Goal: Task Accomplishment & Management: Use online tool/utility

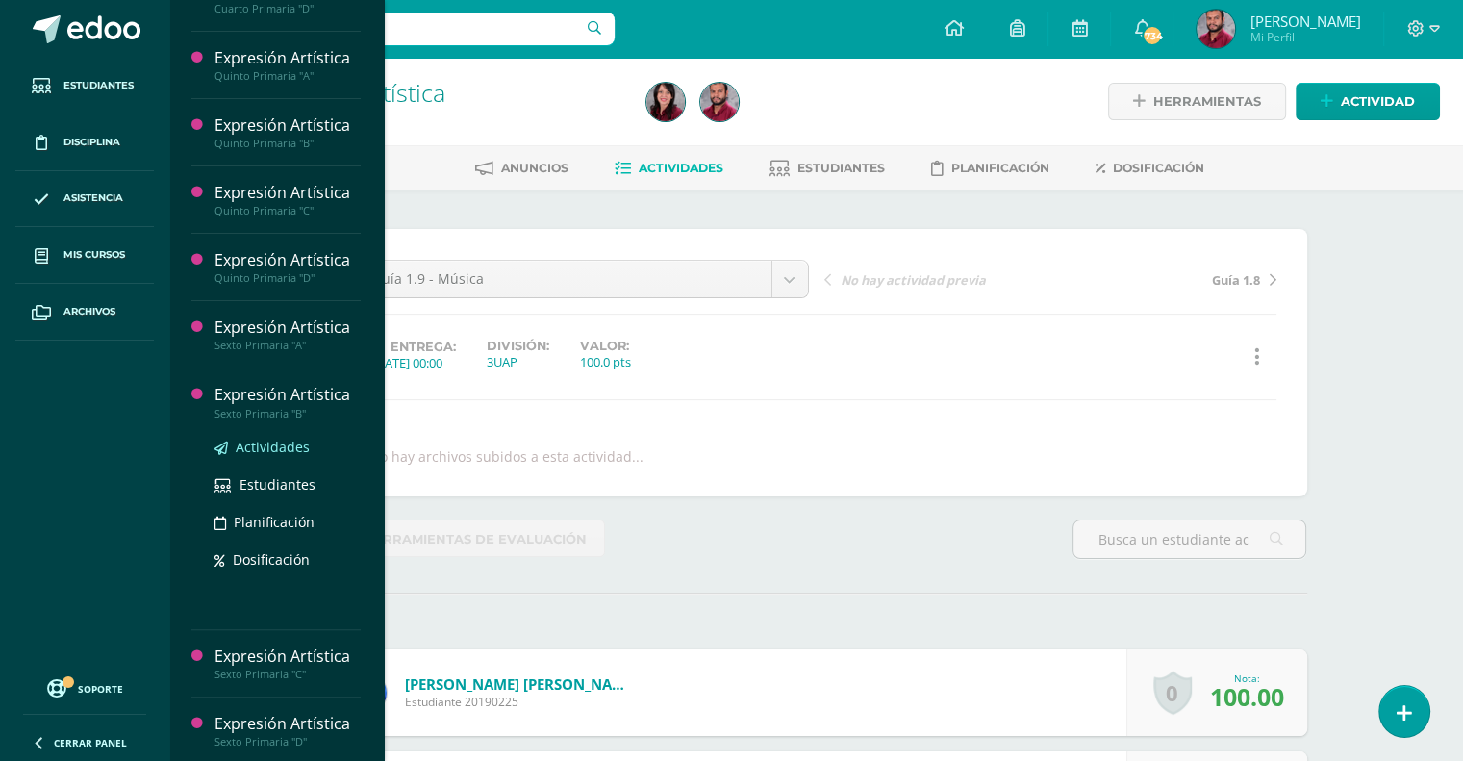
click at [258, 438] on span "Actividades" at bounding box center [273, 447] width 74 height 18
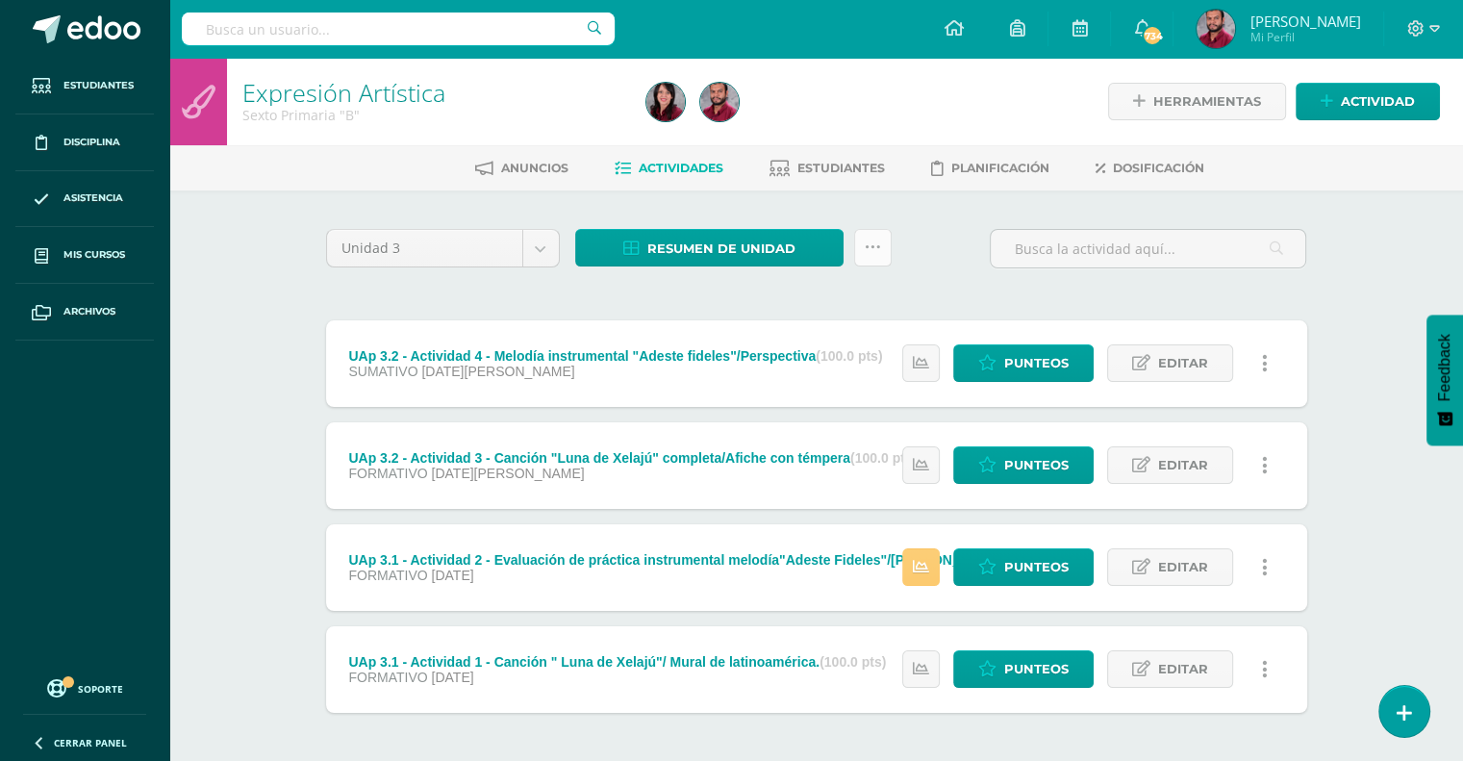
click at [870, 247] on icon at bounding box center [873, 247] width 16 height 16
click at [843, 299] on link "Subir actividades en masa" at bounding box center [824, 308] width 212 height 46
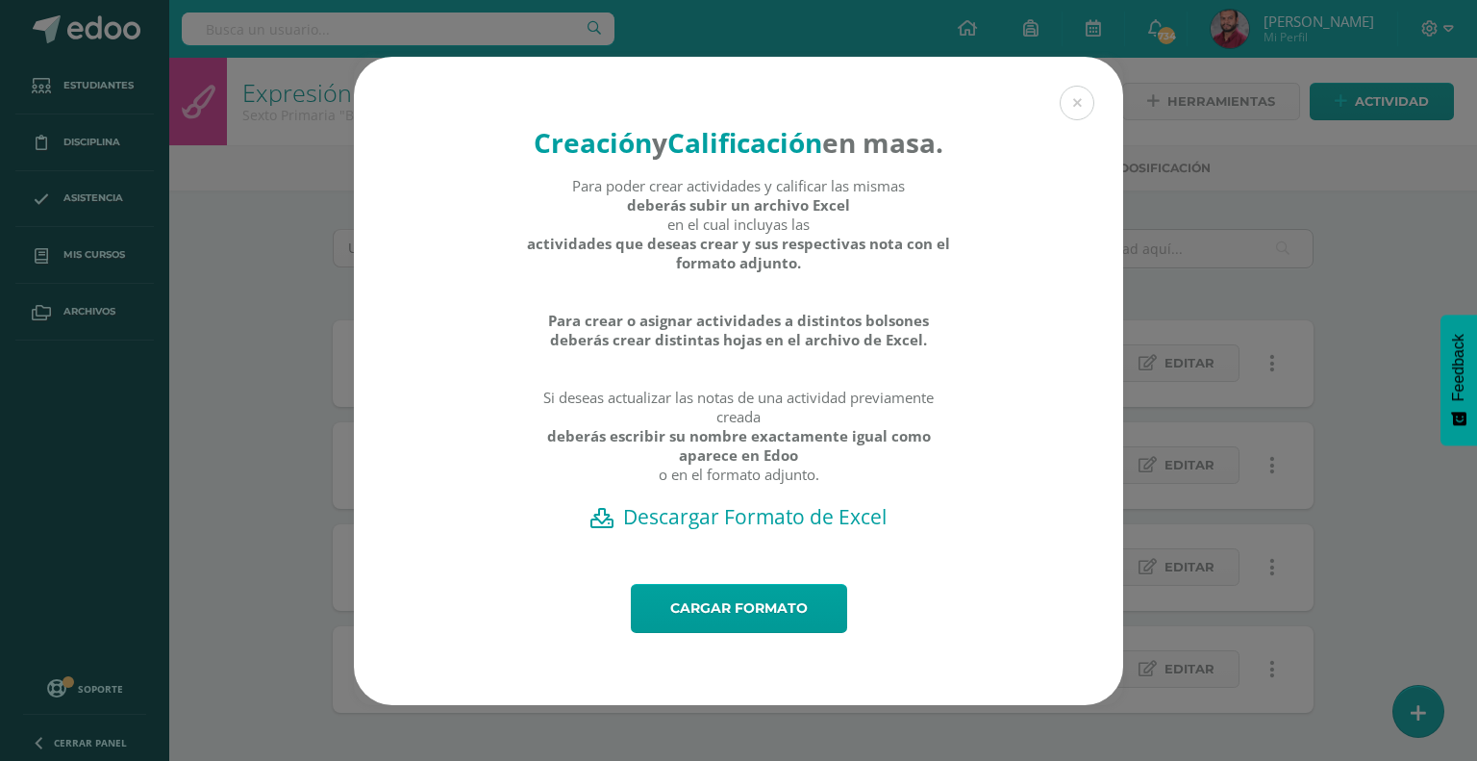
click at [756, 530] on h2 "Descargar Formato de Excel" at bounding box center [739, 516] width 702 height 27
click at [735, 629] on link "Cargar formato" at bounding box center [739, 608] width 216 height 49
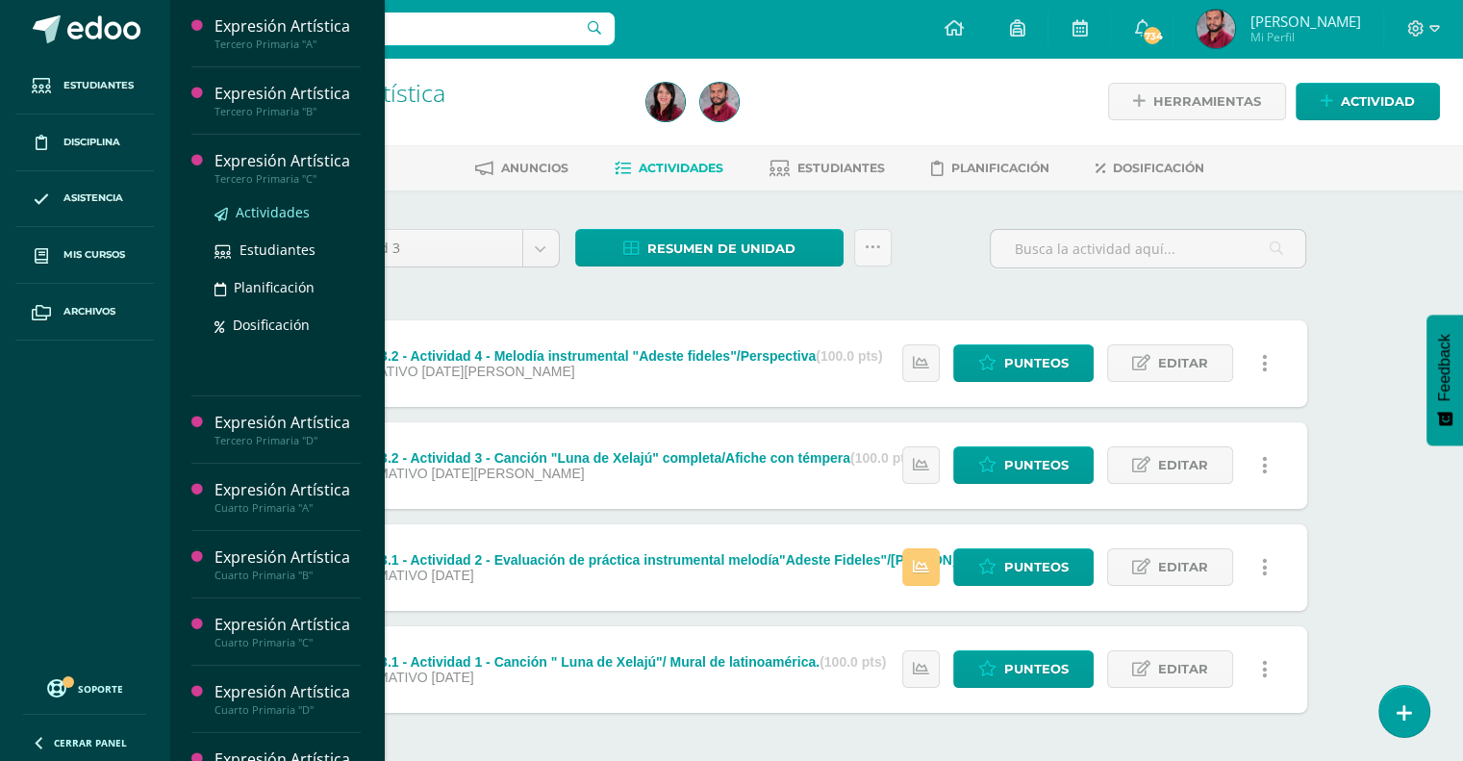
click at [261, 211] on span "Actividades" at bounding box center [273, 212] width 74 height 18
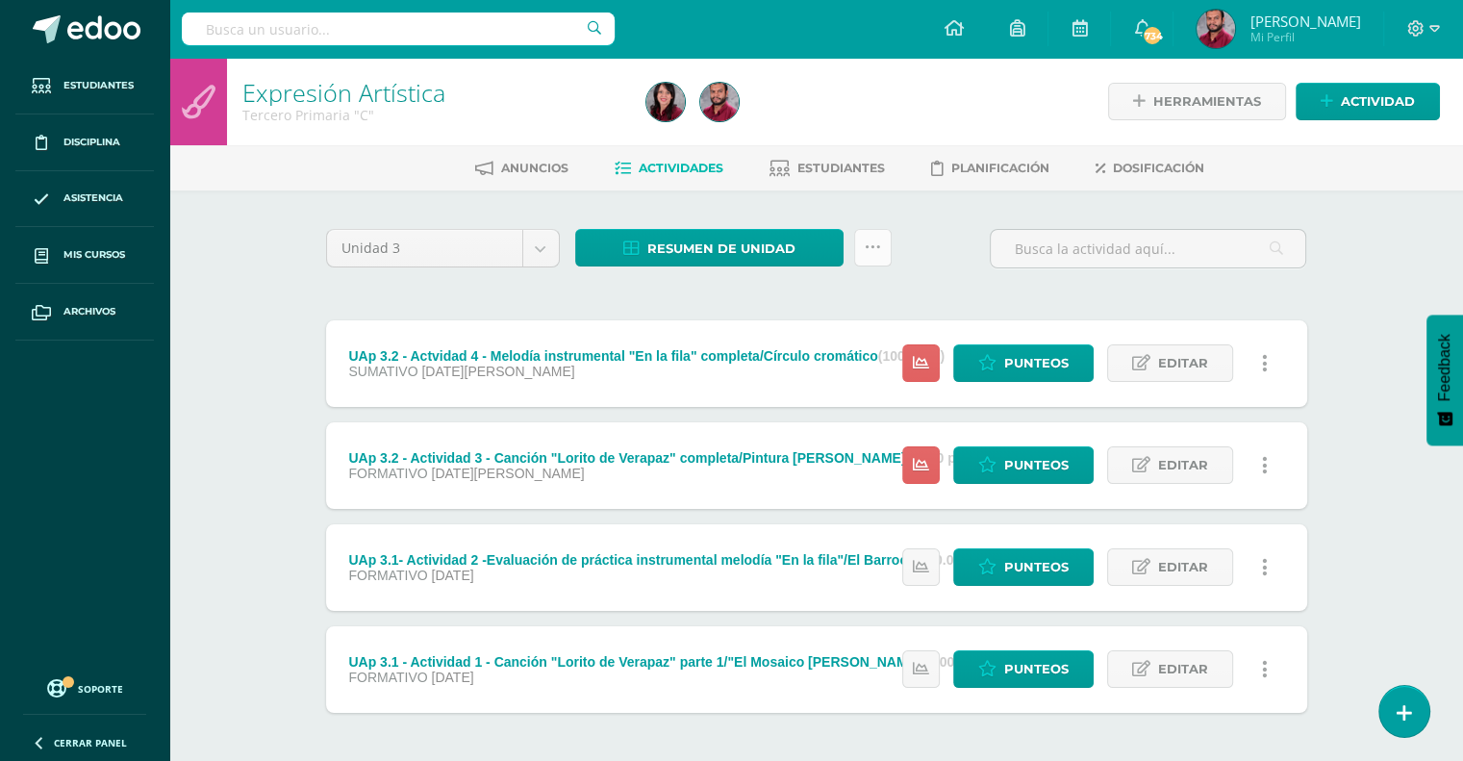
click at [886, 252] on link at bounding box center [873, 248] width 38 height 38
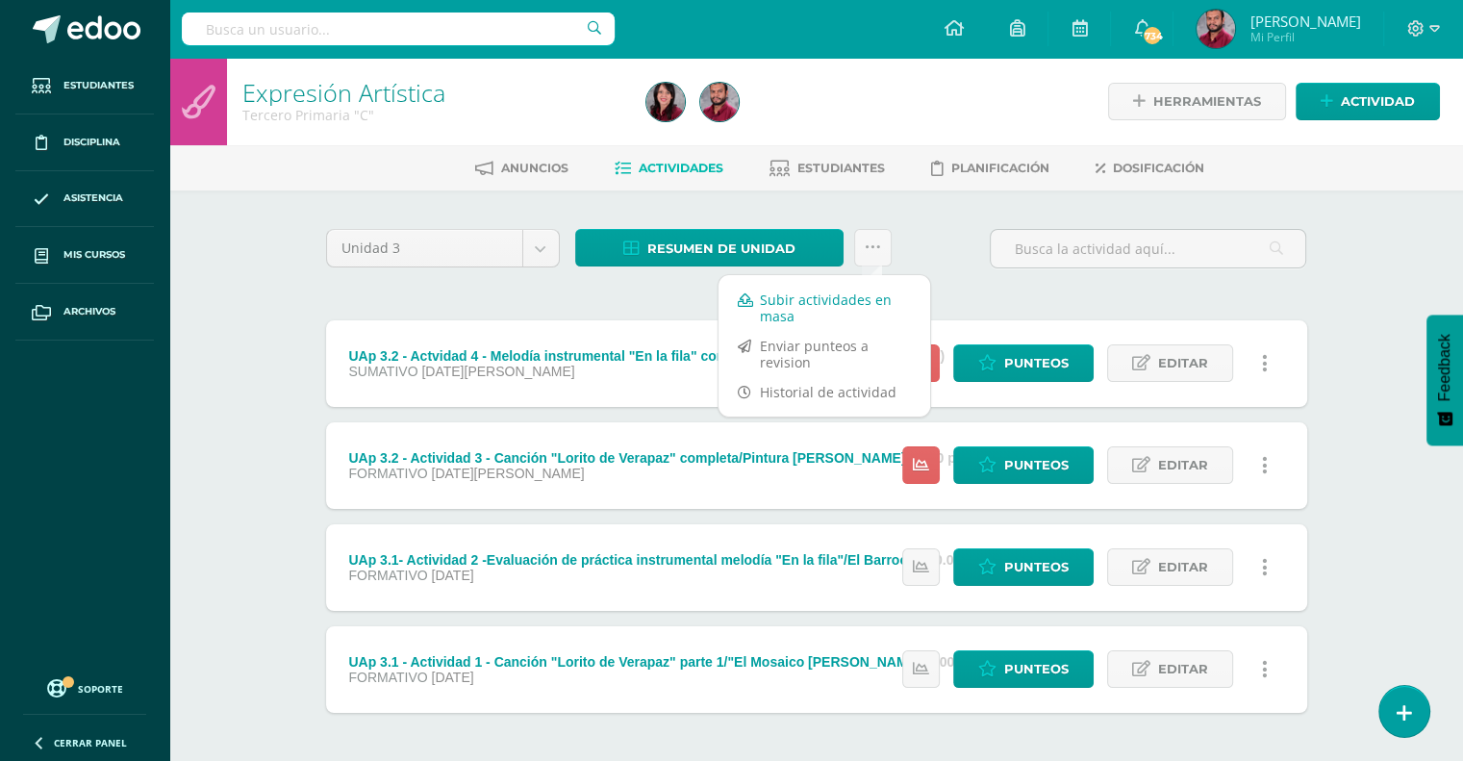
click at [853, 305] on link "Subir actividades en masa" at bounding box center [824, 308] width 212 height 46
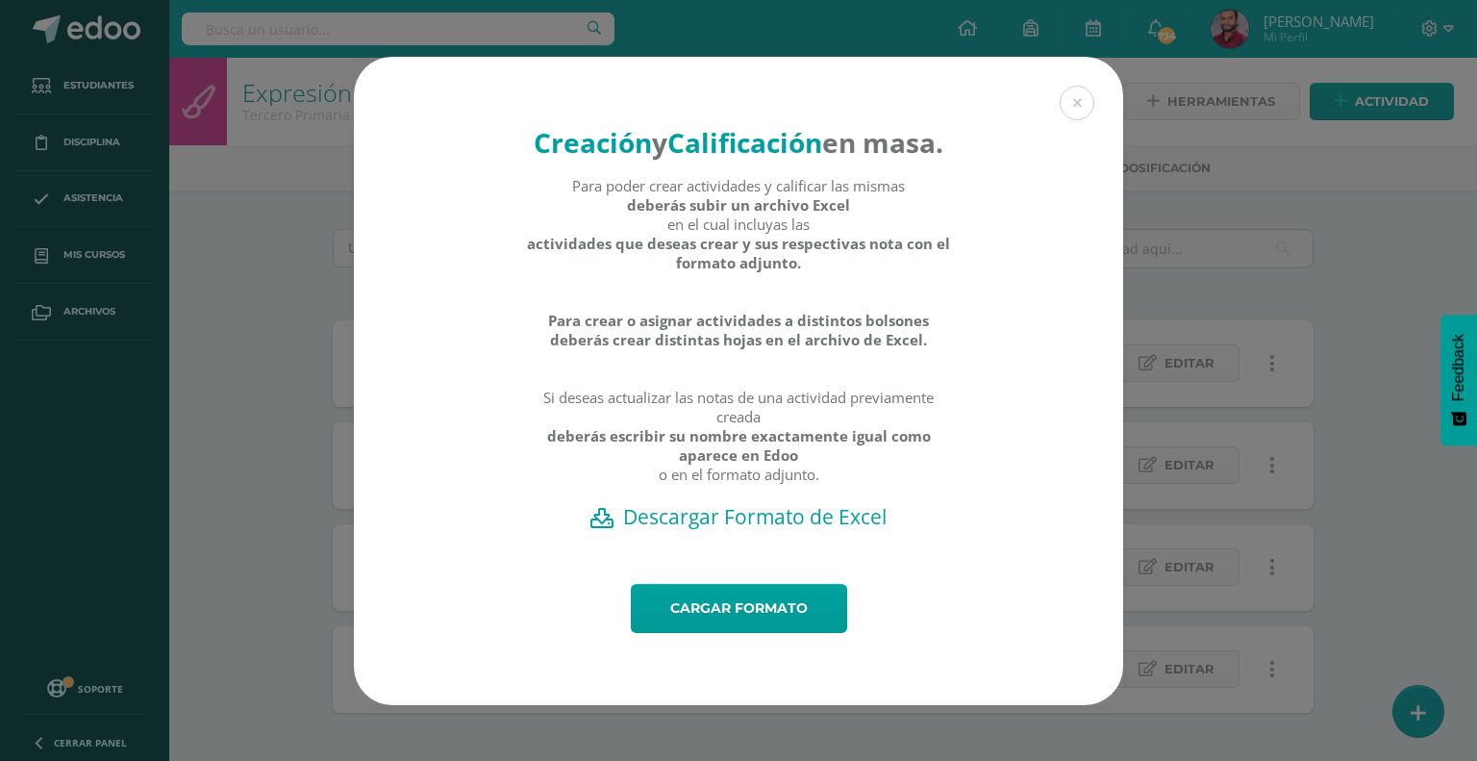
click at [719, 530] on h2 "Descargar Formato de Excel" at bounding box center [739, 516] width 702 height 27
click at [800, 630] on link "Cargar formato" at bounding box center [739, 608] width 216 height 49
